Goal: Transaction & Acquisition: Subscribe to service/newsletter

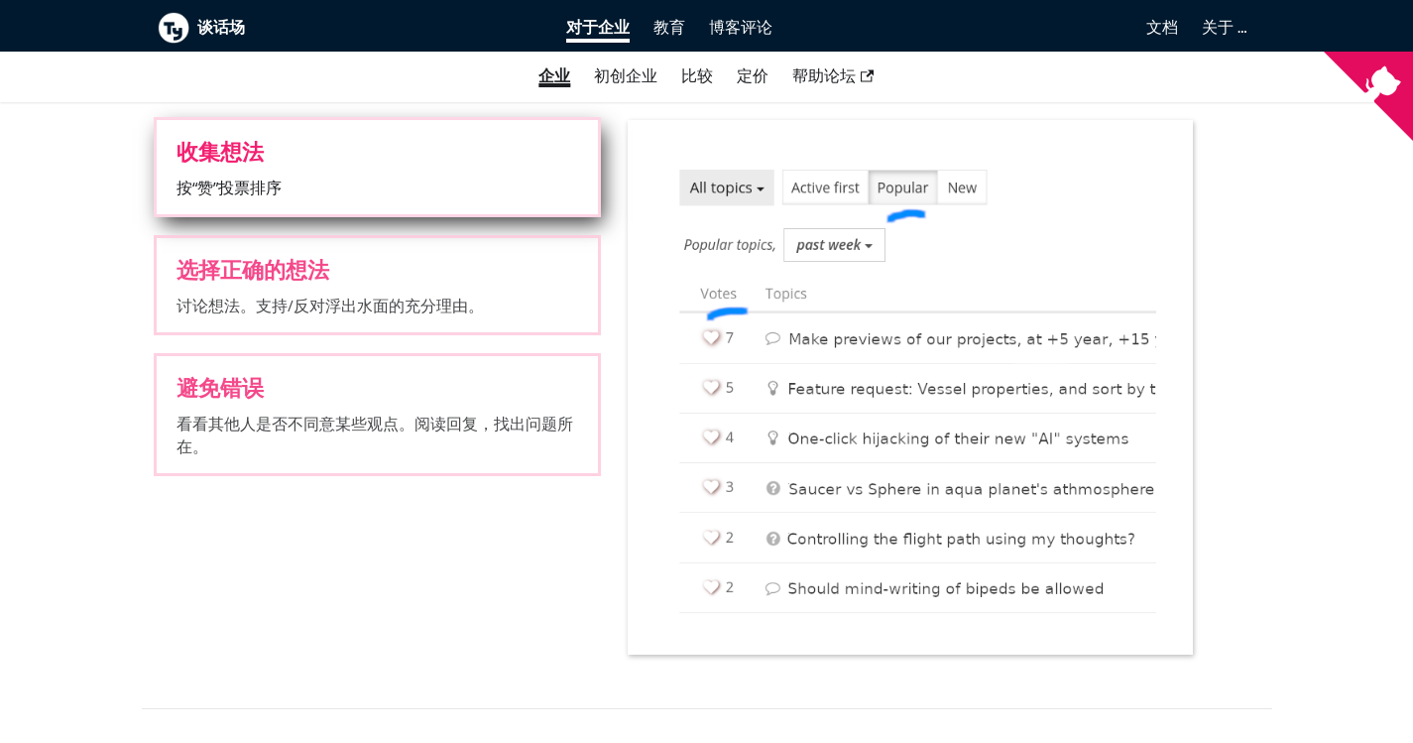
scroll to position [2280, 0]
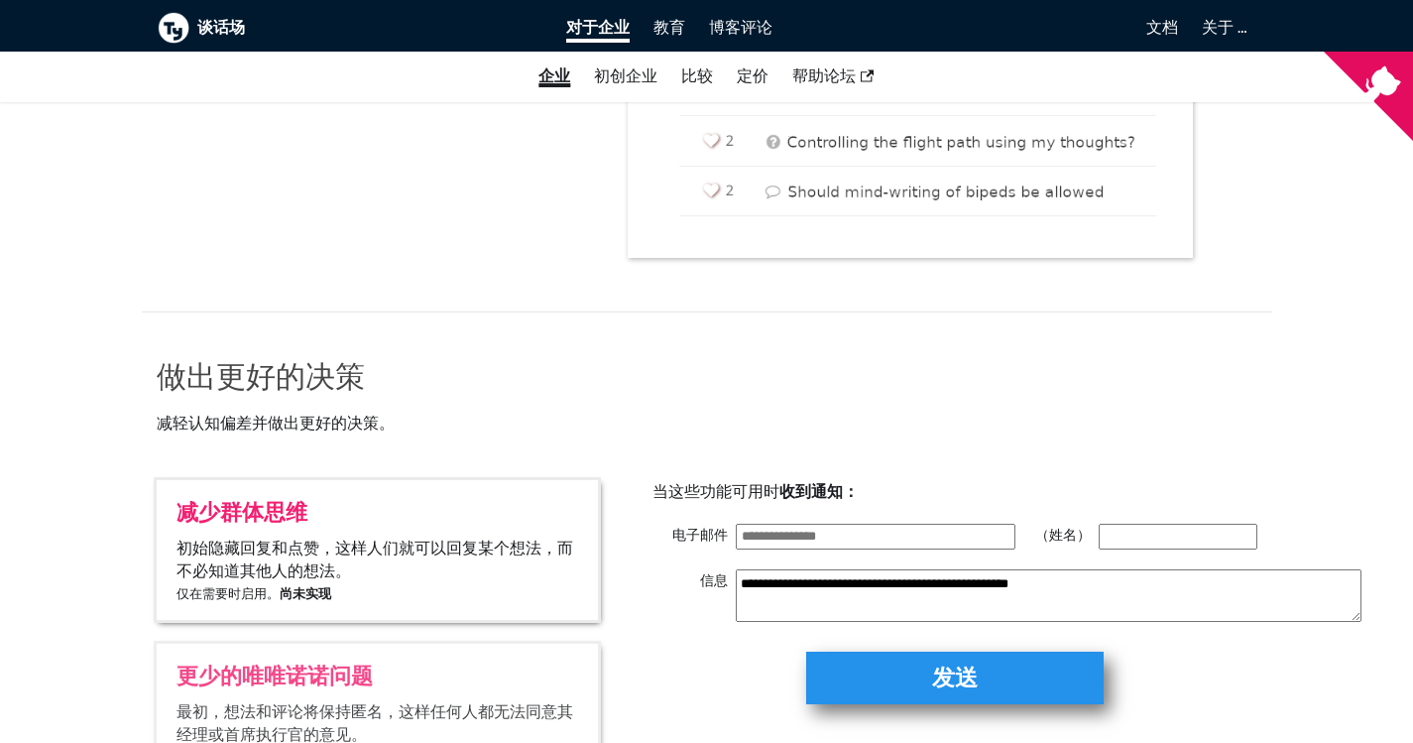
click at [158, 21] on img at bounding box center [174, 28] width 32 height 32
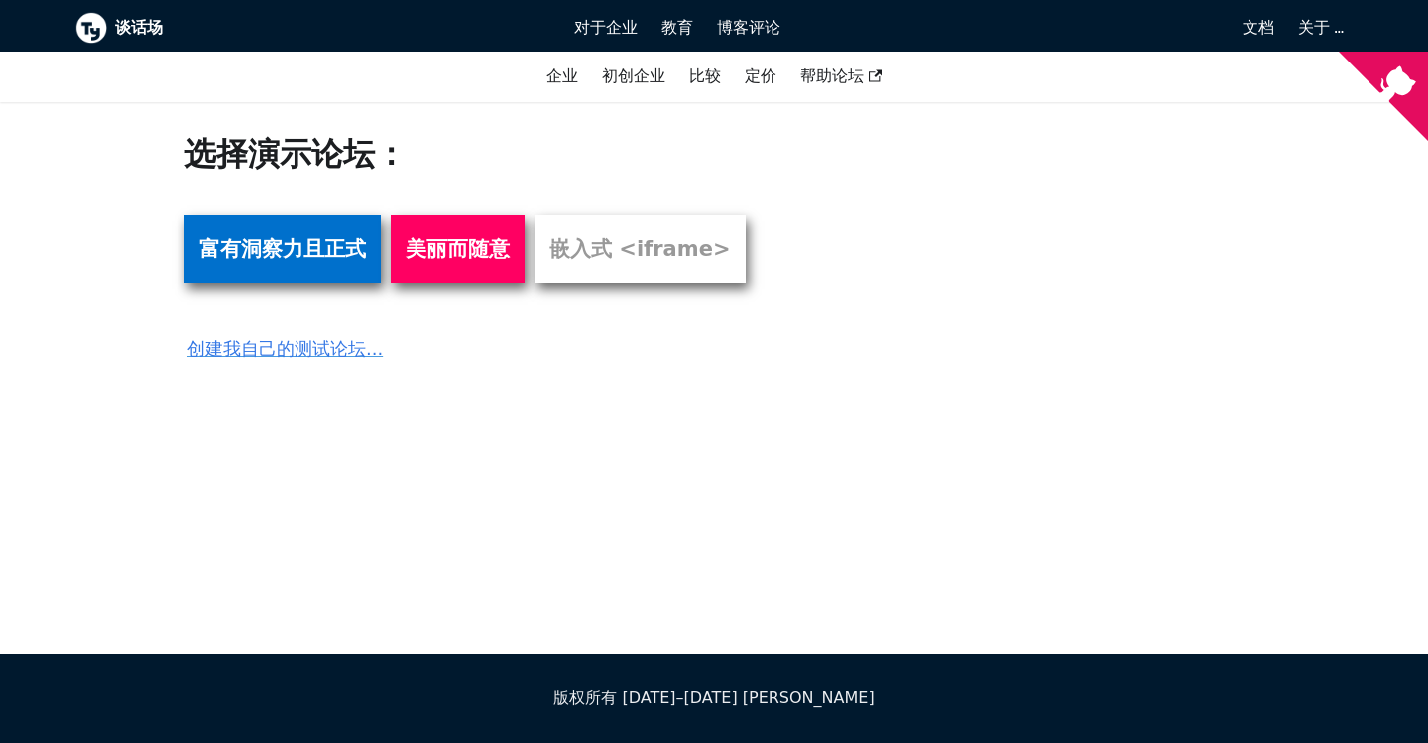
click at [281, 241] on font "富有洞察力且正式" at bounding box center [282, 249] width 167 height 24
click at [122, 22] on font "谈话场" at bounding box center [139, 27] width 48 height 19
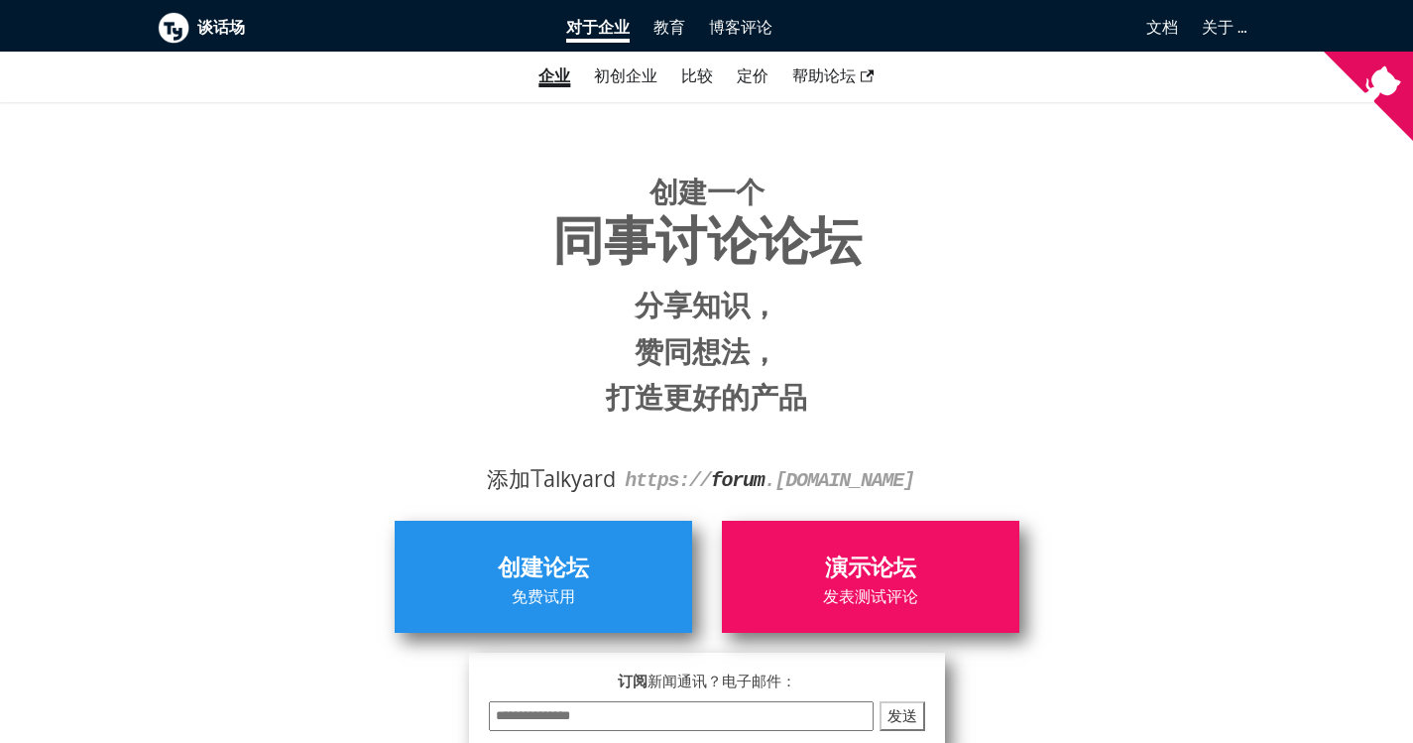
drag, startPoint x: 1165, startPoint y: 176, endPoint x: 1024, endPoint y: 139, distance: 145.7
click at [1024, 139] on div "创建一个 同事讨论论坛 分享知识， 赞同想法， 打造更好的产品 添加 T alkyard https:// forum . your-company.com" at bounding box center [707, 299] width 1099 height 394
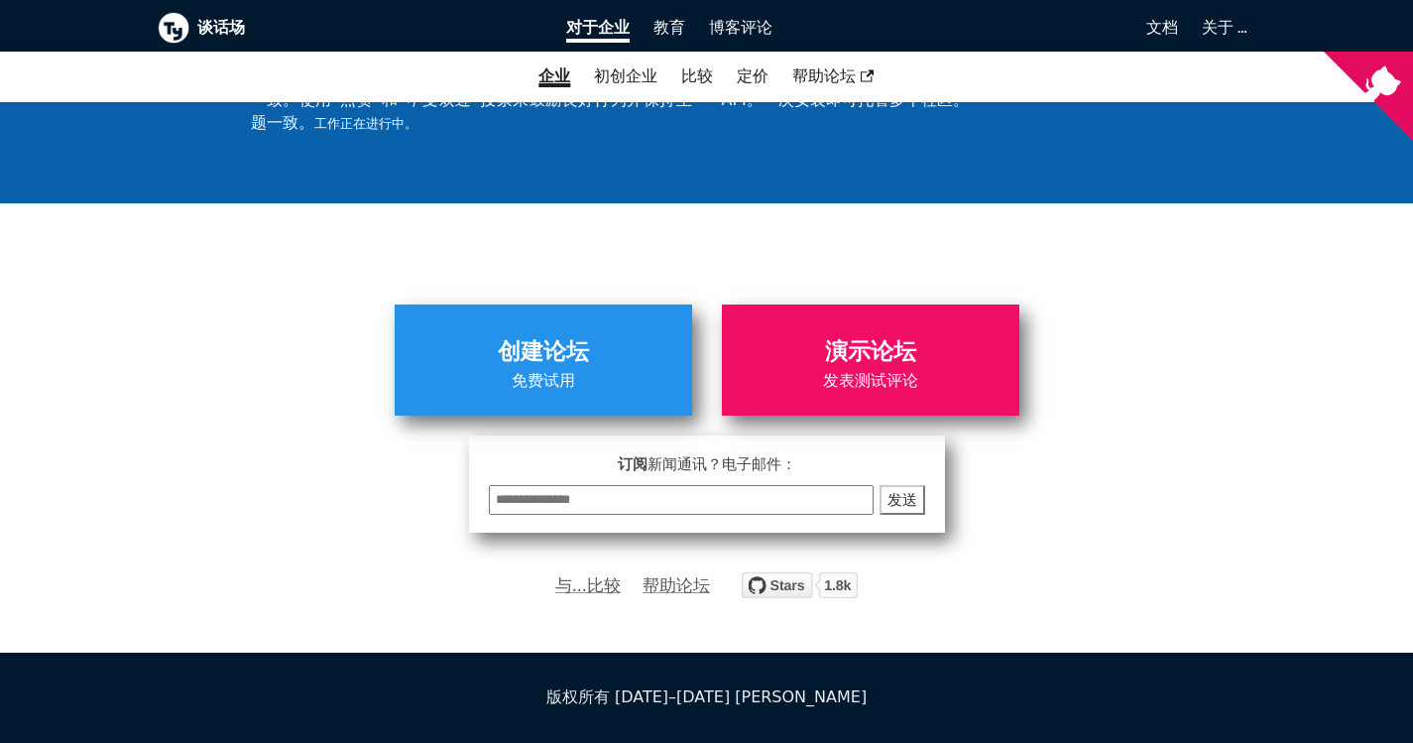
scroll to position [7141, 0]
click at [784, 591] on img "在 GitHub 上为 debiki/talkyard 点赞" at bounding box center [800, 585] width 116 height 26
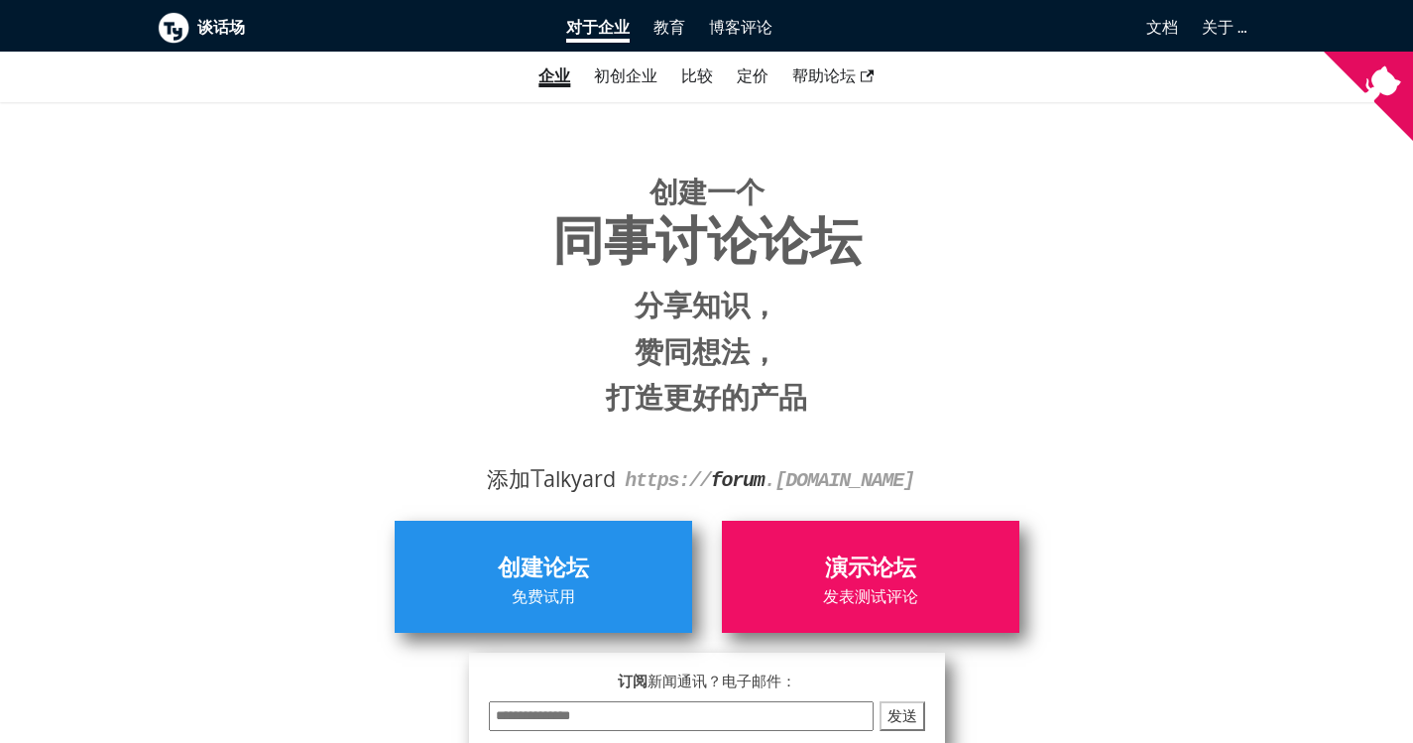
click at [458, 176] on h1 "创建一个 同事讨论论坛 分享知识， 赞同想法， 打造更好的产品" at bounding box center [707, 297] width 1069 height 265
click at [753, 80] on font "定价" at bounding box center [753, 75] width 32 height 19
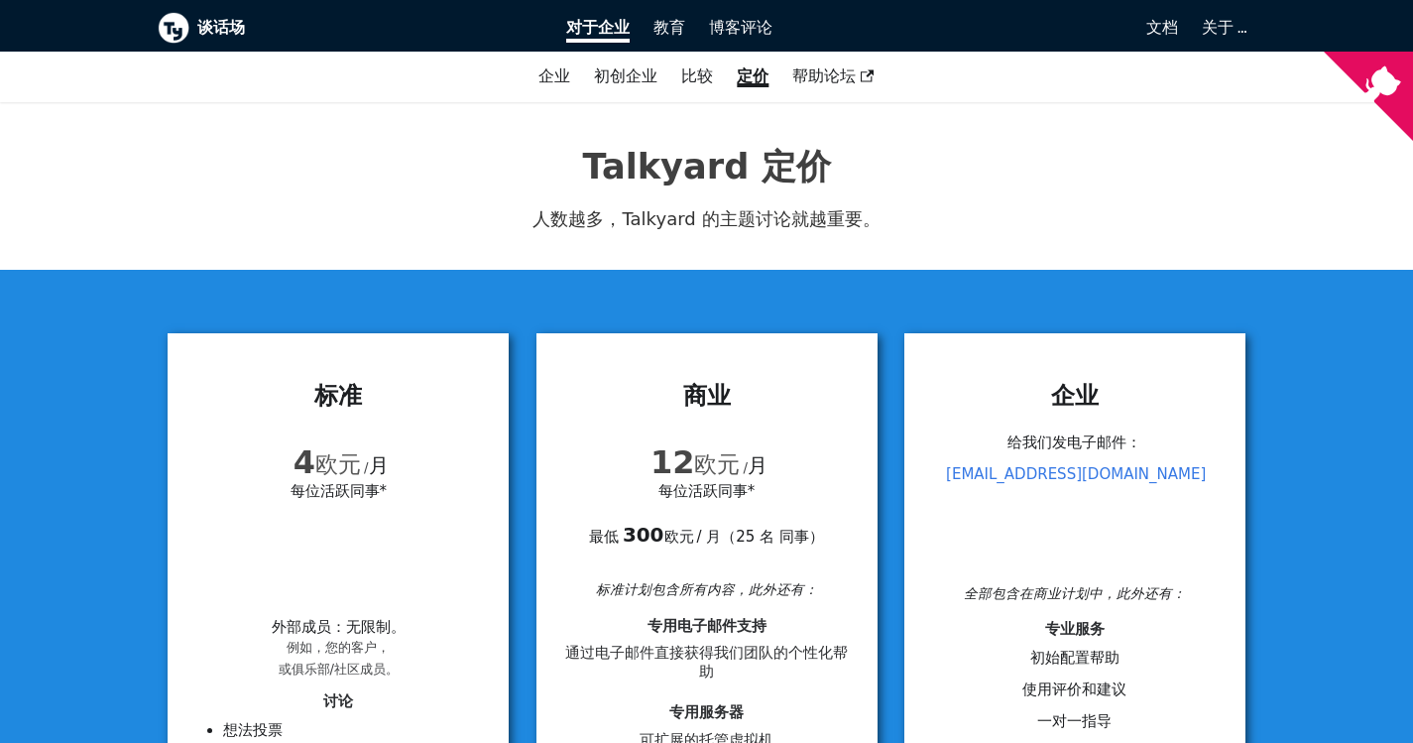
click at [664, 151] on font "Talkyard 定价" at bounding box center [706, 166] width 248 height 41
copy font "Talkyard"
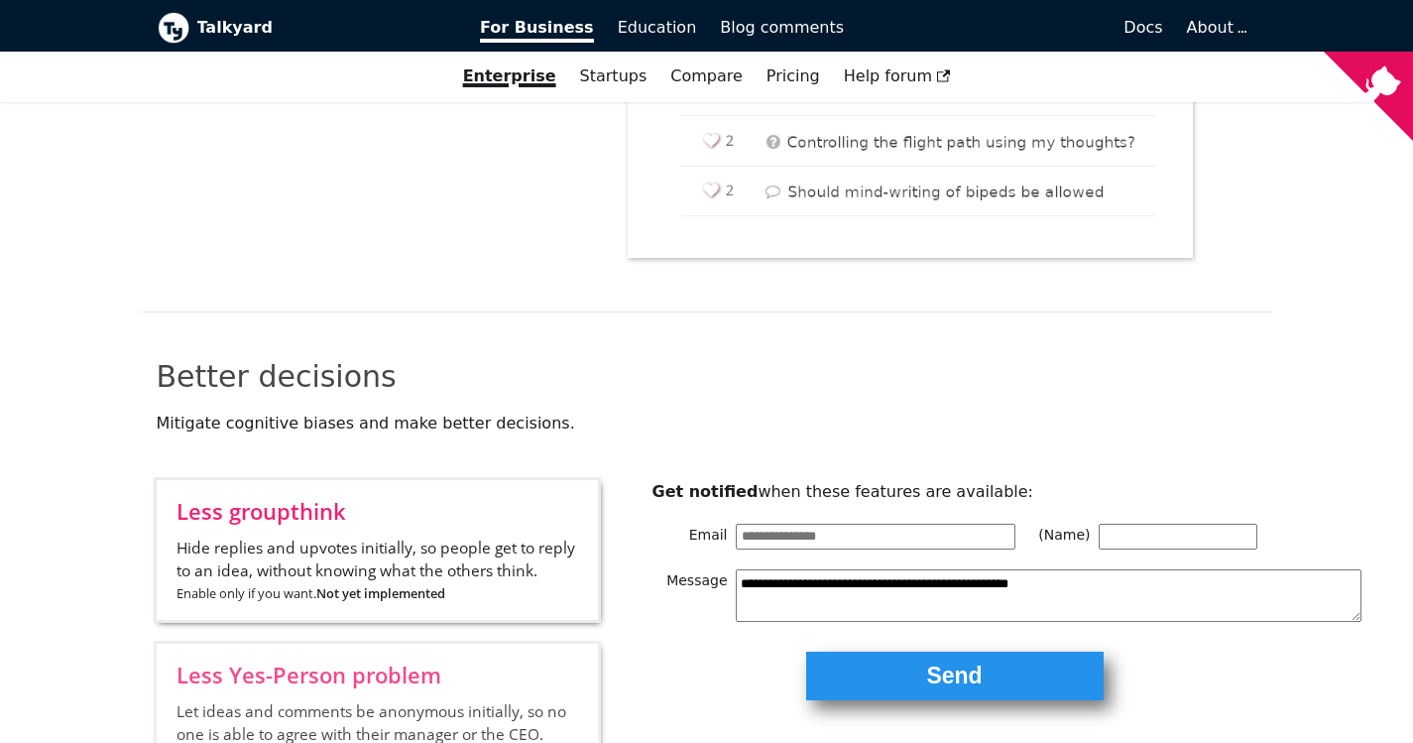
scroll to position [2280, 0]
